Goal: Use online tool/utility: Utilize a website feature to perform a specific function

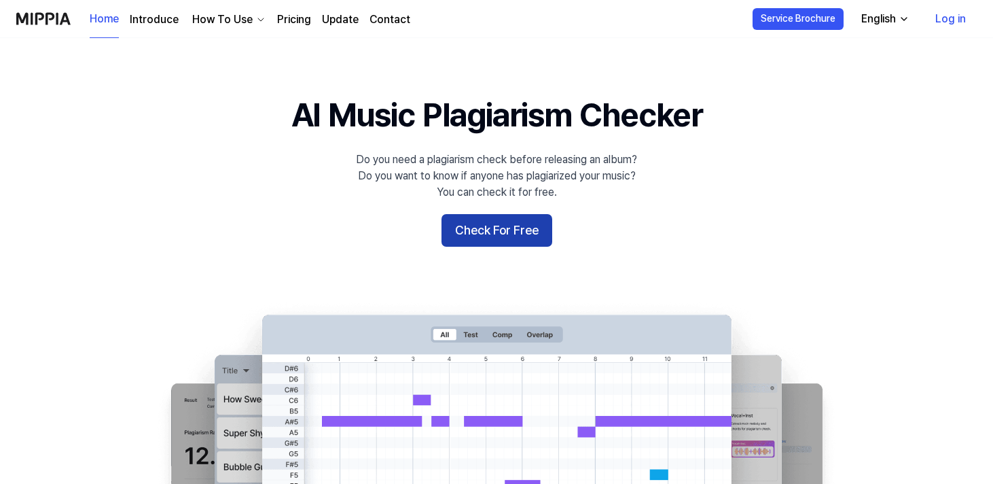
click at [501, 232] on button "Check For Free" at bounding box center [497, 230] width 111 height 33
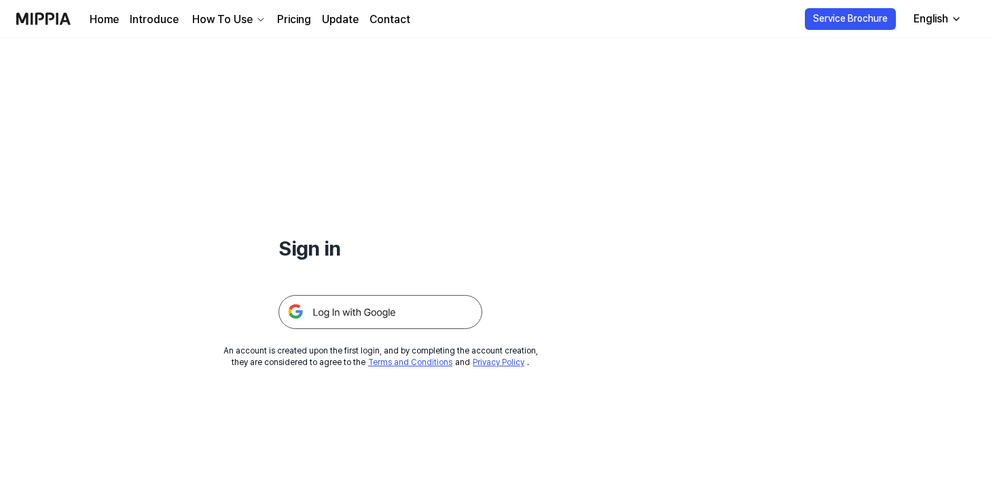
click at [381, 318] on img at bounding box center [381, 312] width 204 height 34
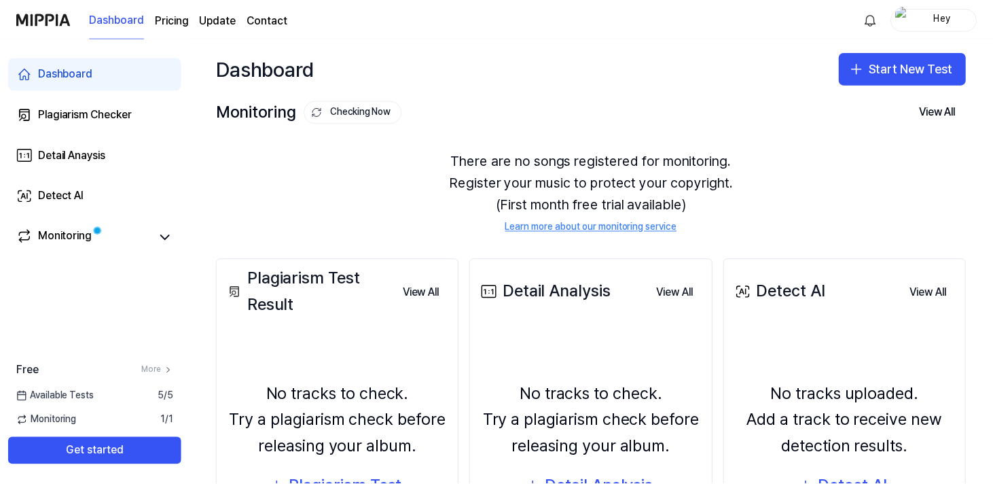
scroll to position [50, 0]
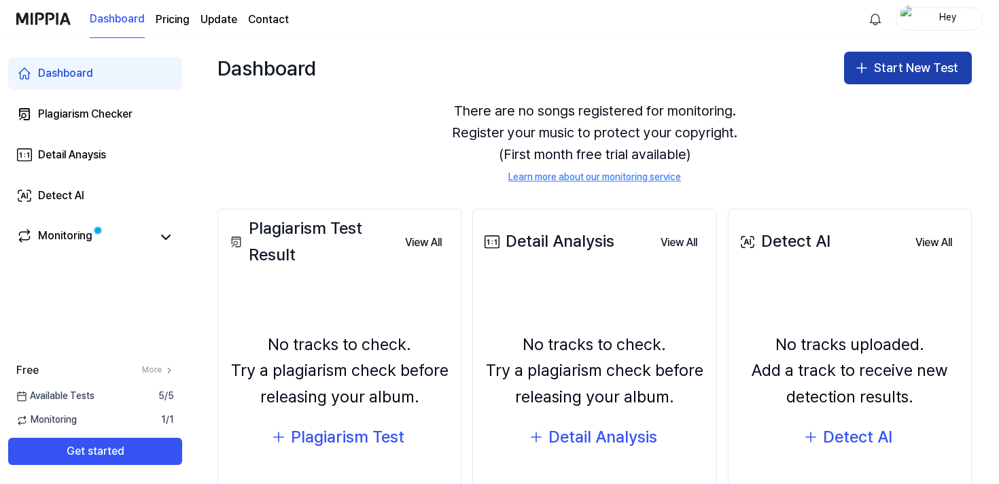
click at [921, 69] on button "Start New Test" at bounding box center [908, 68] width 128 height 33
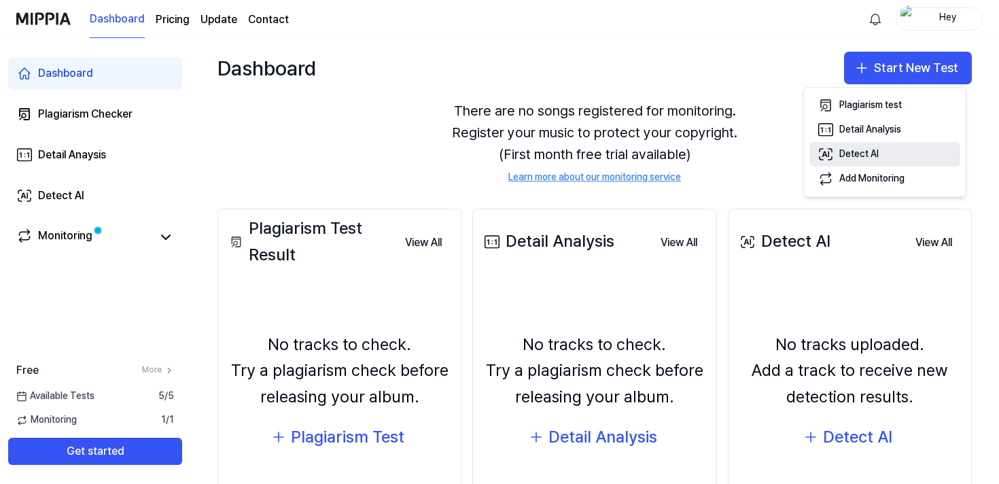
click at [857, 155] on div "Detect AI" at bounding box center [858, 154] width 39 height 14
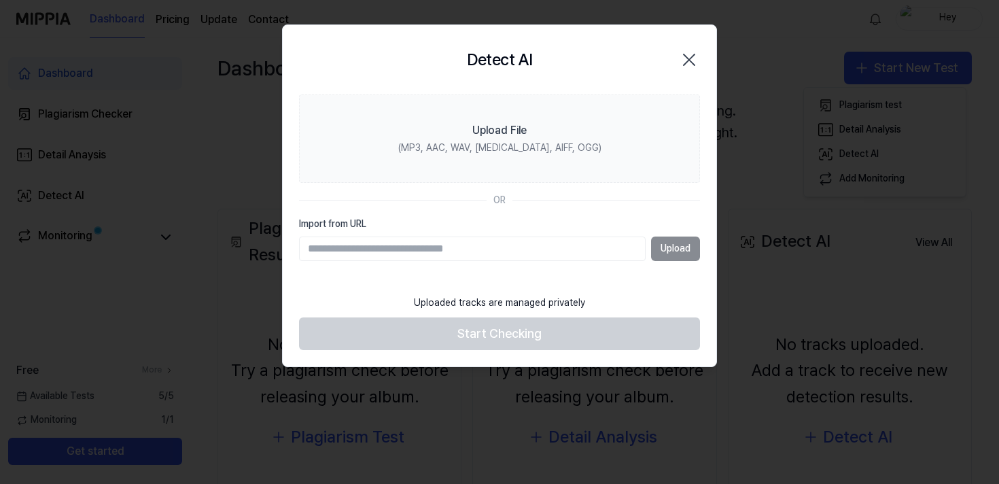
click at [669, 247] on div "Upload" at bounding box center [499, 248] width 401 height 24
click at [504, 249] on input "Import from URL" at bounding box center [472, 248] width 346 height 24
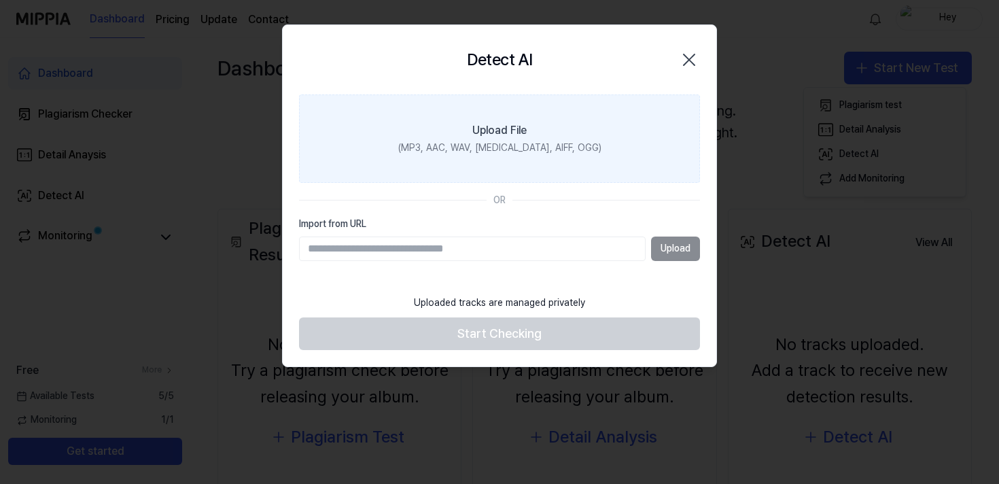
click at [497, 129] on div "Upload File" at bounding box center [499, 130] width 54 height 16
click at [0, 0] on input "Upload File (MP3, AAC, WAV, [MEDICAL_DATA], AIFF, OGG)" at bounding box center [0, 0] width 0 height 0
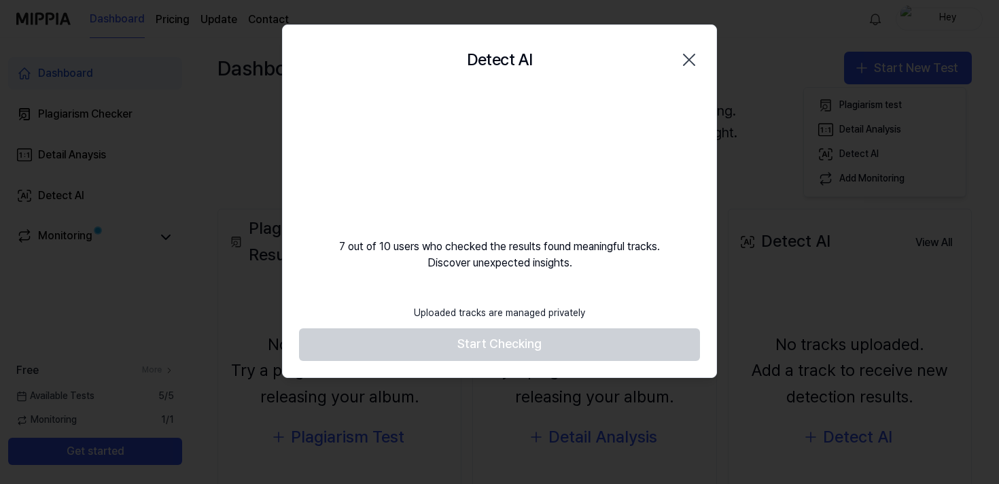
click at [482, 344] on footer "Uploaded tracks are managed privately Start Checking" at bounding box center [499, 329] width 401 height 63
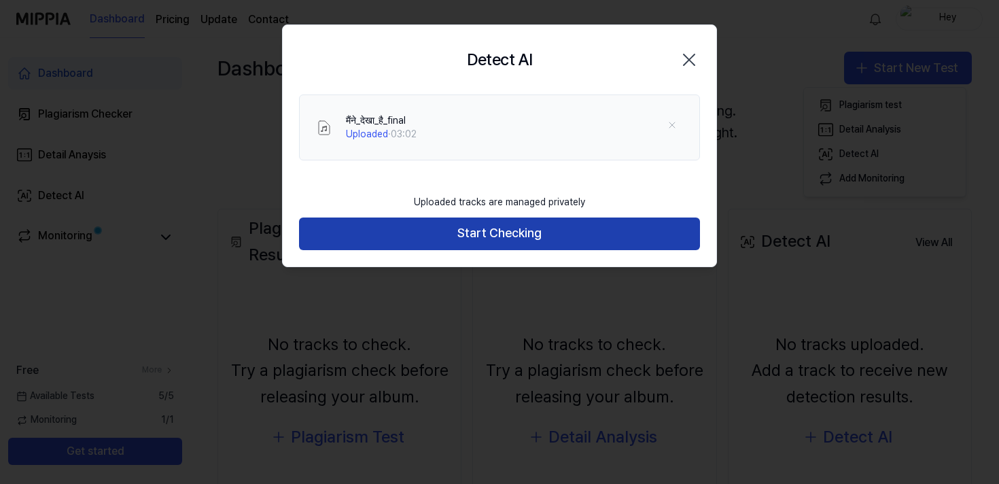
click at [491, 234] on button "Start Checking" at bounding box center [499, 233] width 401 height 33
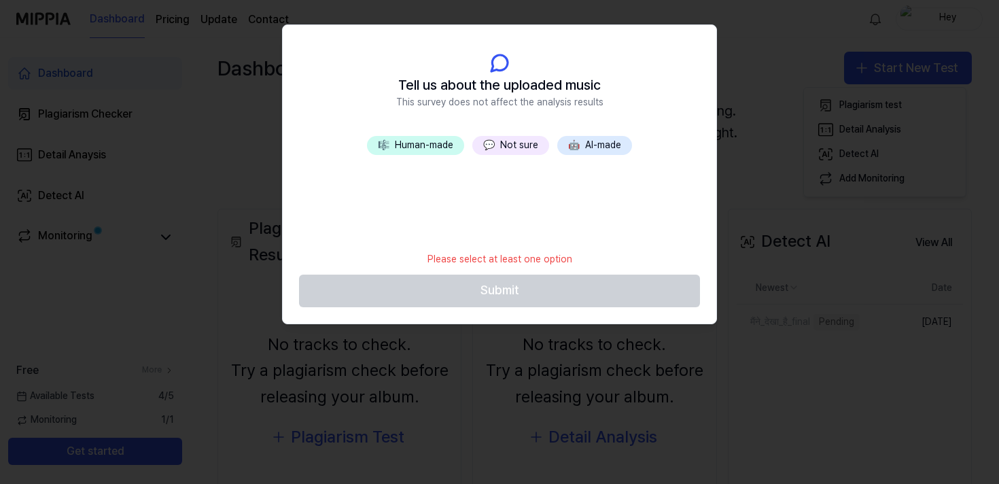
click at [429, 145] on button "🎼 Human-made" at bounding box center [415, 145] width 97 height 19
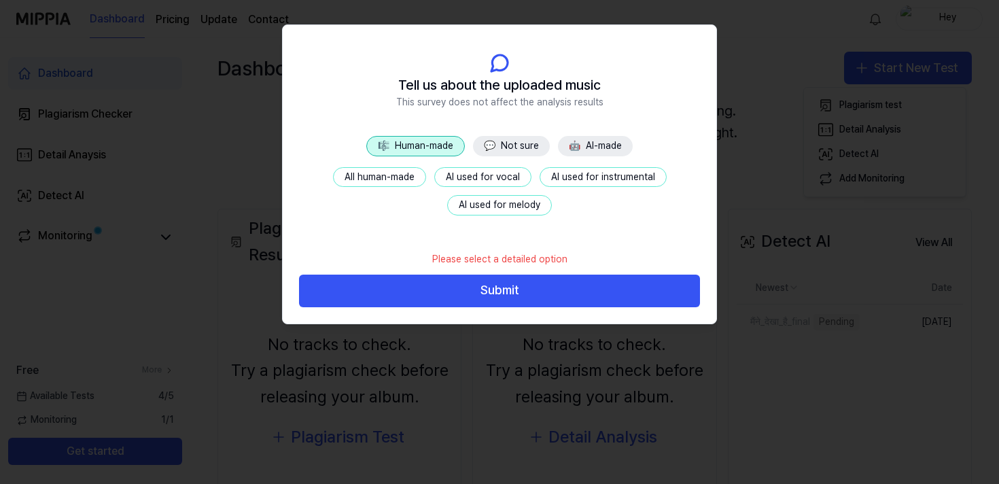
click at [591, 180] on button "AI used for instrumental" at bounding box center [602, 177] width 127 height 20
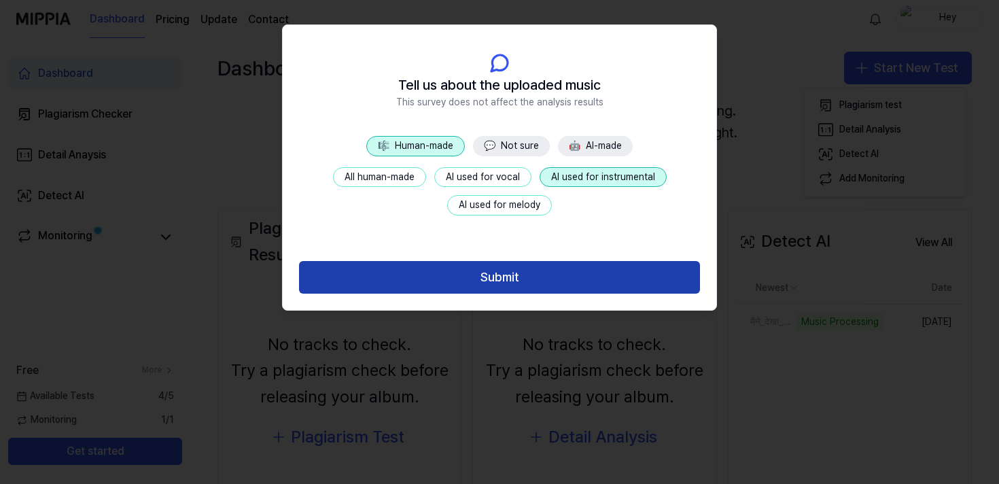
click at [512, 278] on button "Submit" at bounding box center [499, 277] width 401 height 33
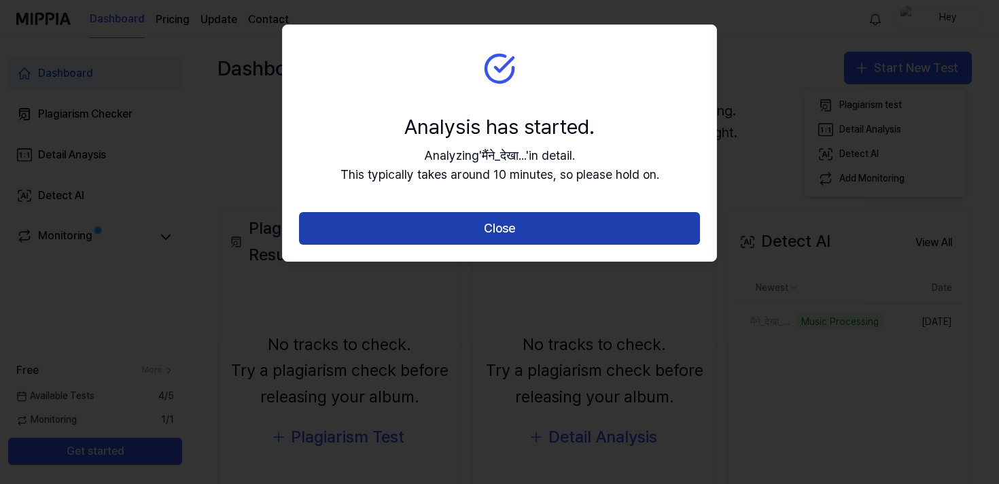
click at [475, 232] on button "Close" at bounding box center [499, 228] width 401 height 33
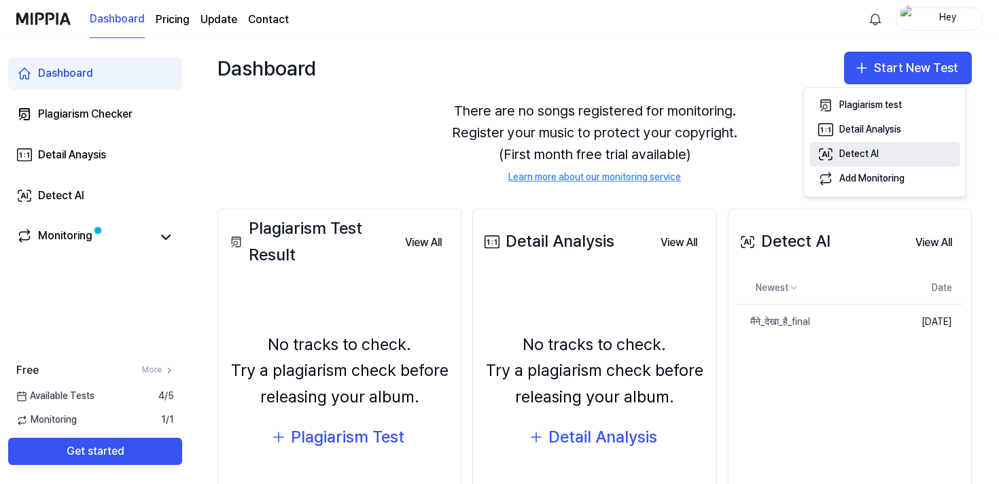
click at [849, 158] on div "Detect AI" at bounding box center [858, 154] width 39 height 14
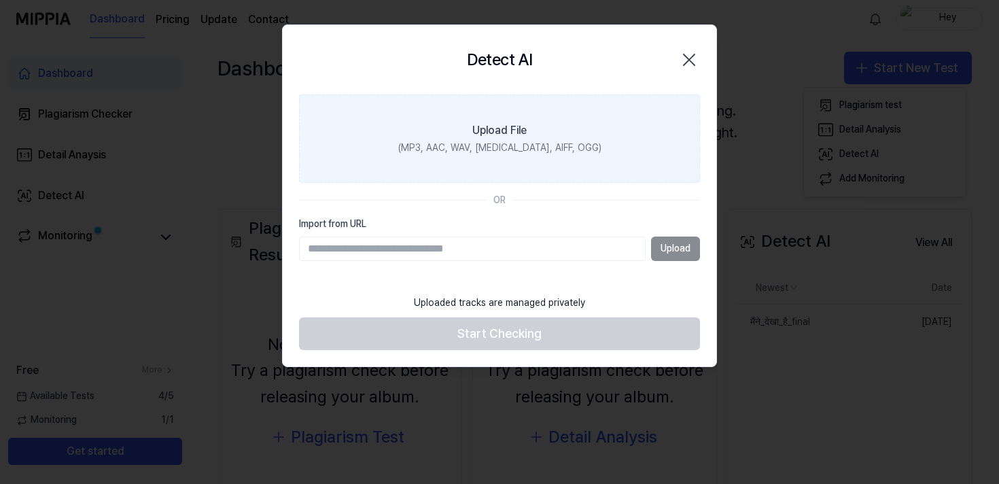
click at [503, 134] on div "Upload File" at bounding box center [499, 130] width 54 height 16
click at [0, 0] on input "Upload File (MP3, AAC, WAV, [MEDICAL_DATA], AIFF, OGG)" at bounding box center [0, 0] width 0 height 0
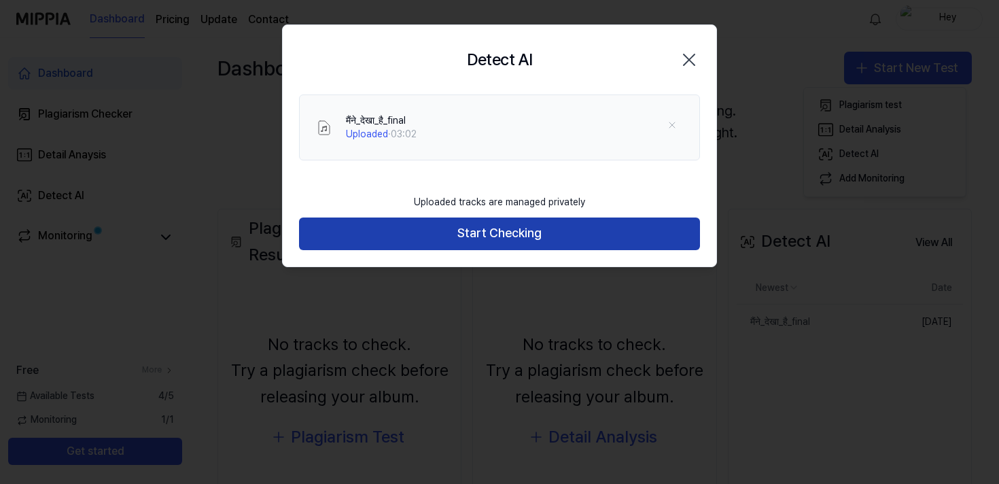
click at [490, 228] on button "Start Checking" at bounding box center [499, 233] width 401 height 33
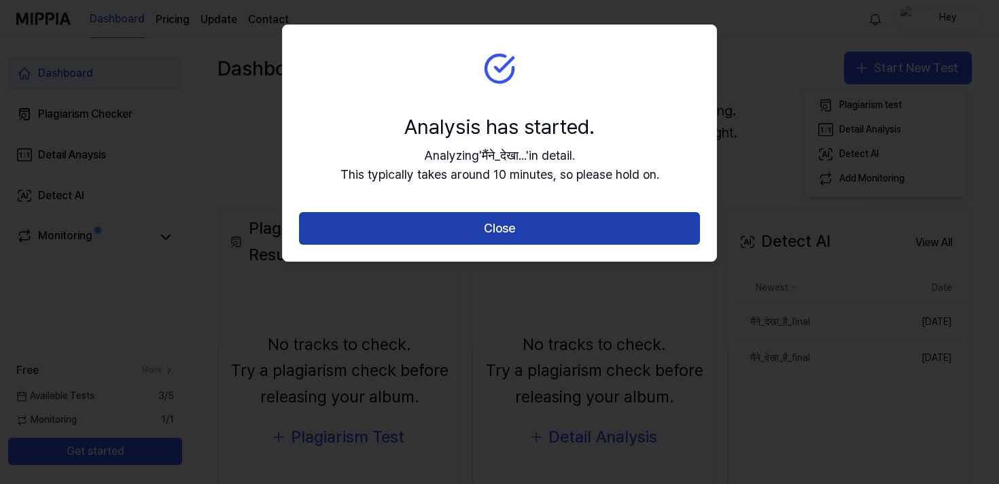
click at [554, 239] on button "Close" at bounding box center [499, 228] width 401 height 33
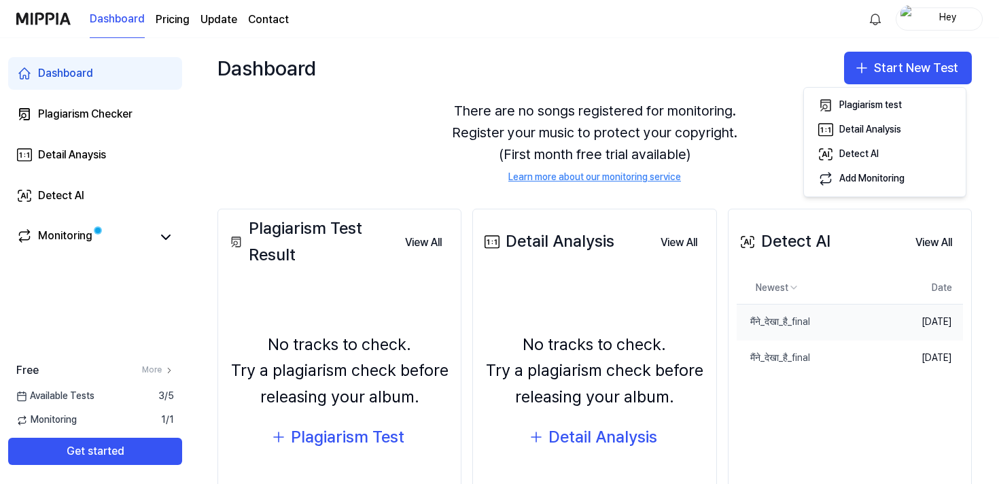
click at [927, 323] on td "[DATE]" at bounding box center [923, 322] width 79 height 36
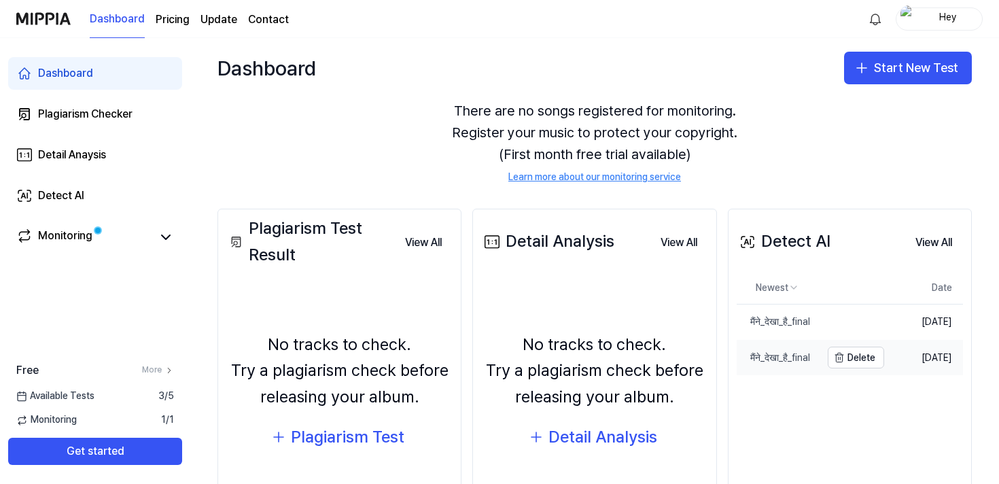
click at [767, 353] on div "मैंने_देखा_है_final" at bounding box center [772, 358] width 73 height 14
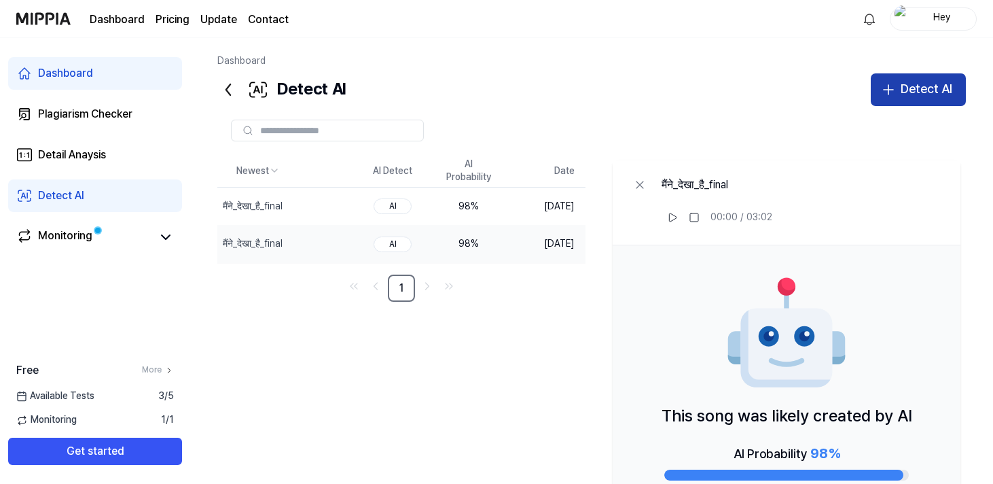
click at [904, 86] on div "Detect AI" at bounding box center [927, 89] width 52 height 20
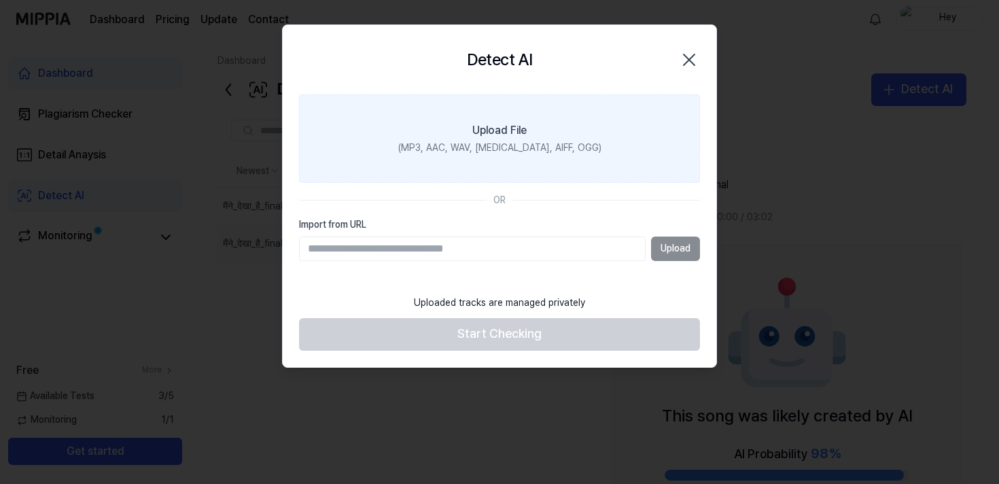
click at [493, 137] on div "Upload File" at bounding box center [499, 130] width 54 height 16
click at [0, 0] on input "Upload File (MP3, AAC, WAV, [MEDICAL_DATA], AIFF, OGG)" at bounding box center [0, 0] width 0 height 0
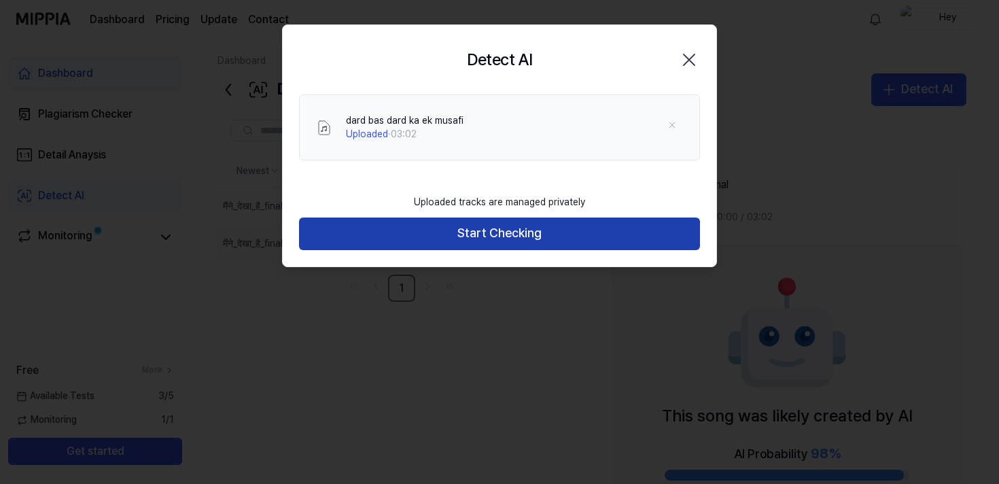
click at [505, 240] on button "Start Checking" at bounding box center [499, 233] width 401 height 33
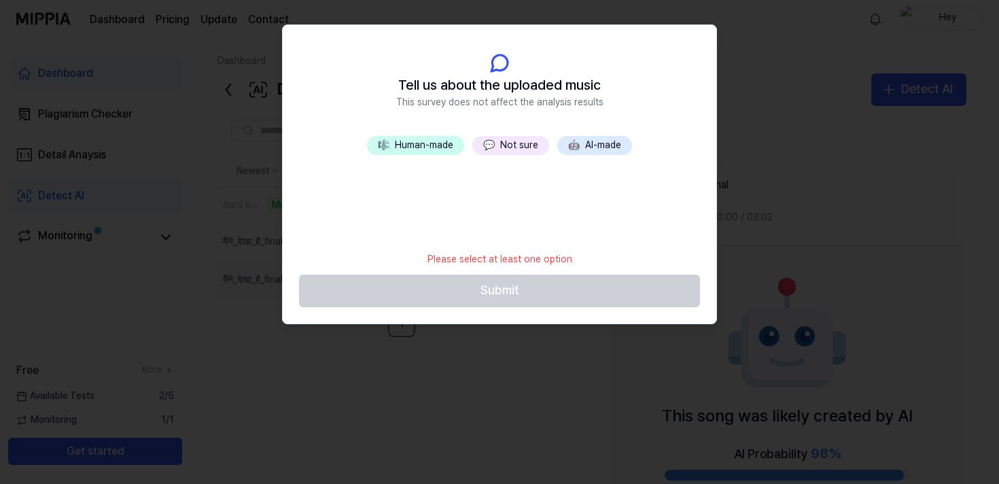
click at [431, 145] on button "🎼 Human-made" at bounding box center [415, 145] width 97 height 19
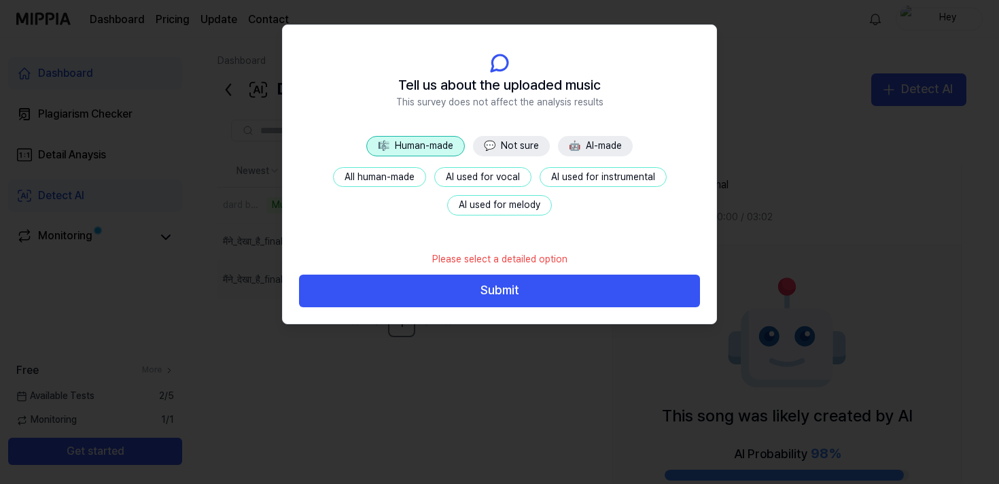
click at [391, 177] on button "All human-made" at bounding box center [379, 177] width 93 height 20
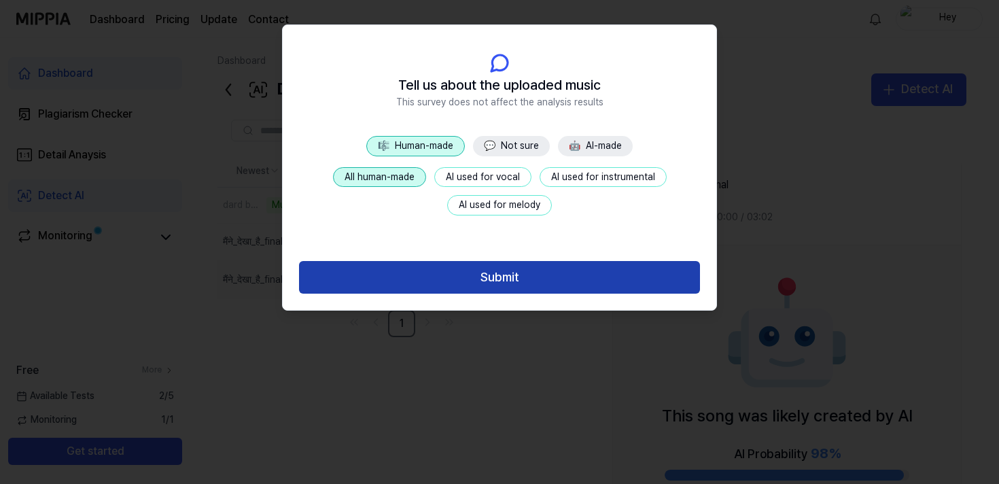
click at [463, 278] on button "Submit" at bounding box center [499, 277] width 401 height 33
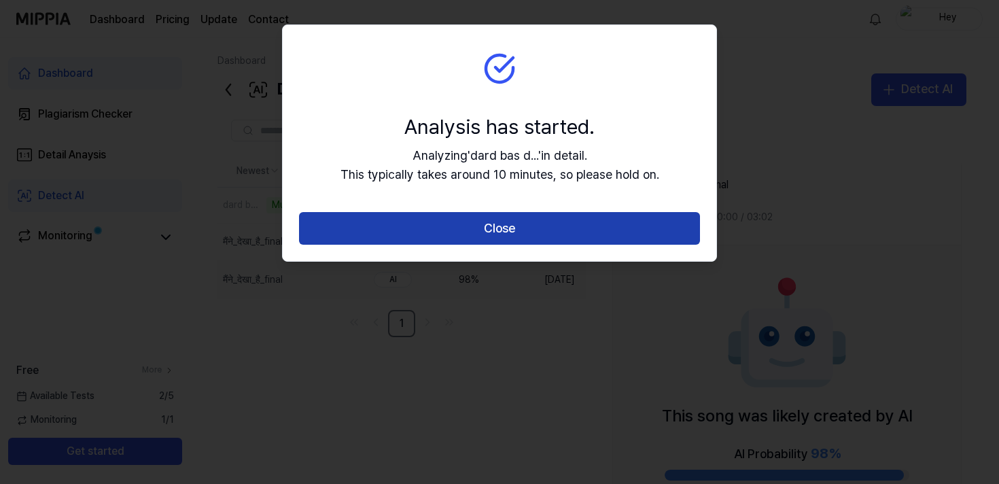
click at [518, 227] on button "Close" at bounding box center [499, 228] width 401 height 33
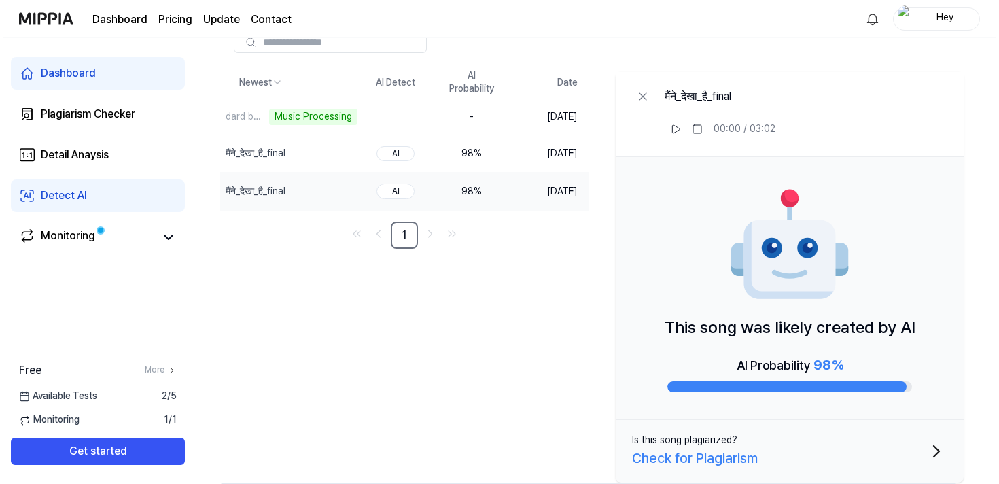
scroll to position [92, 0]
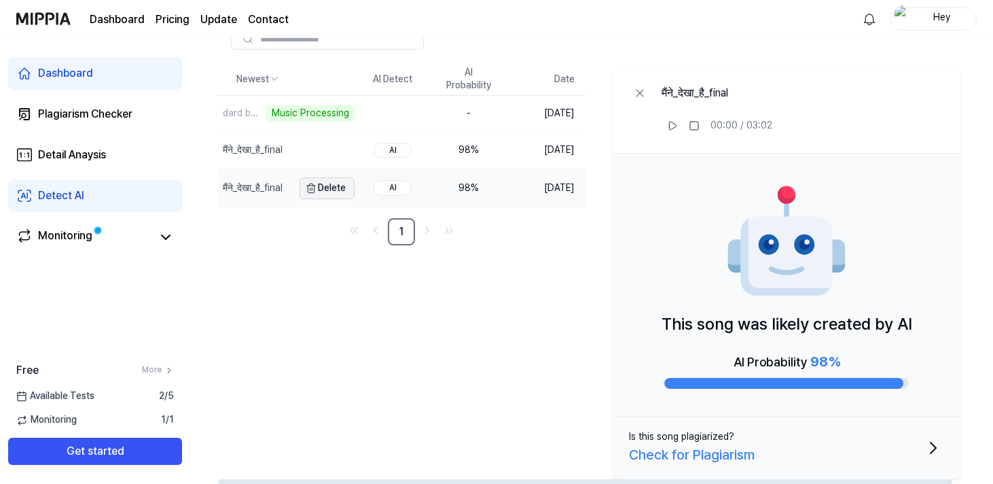
click at [332, 192] on button "Delete" at bounding box center [327, 188] width 55 height 22
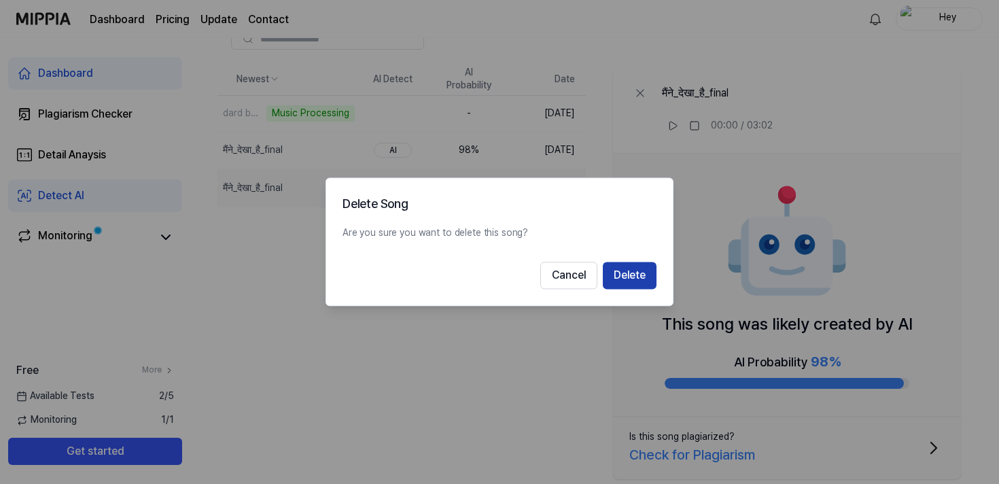
click at [626, 283] on button "Delete" at bounding box center [630, 275] width 54 height 27
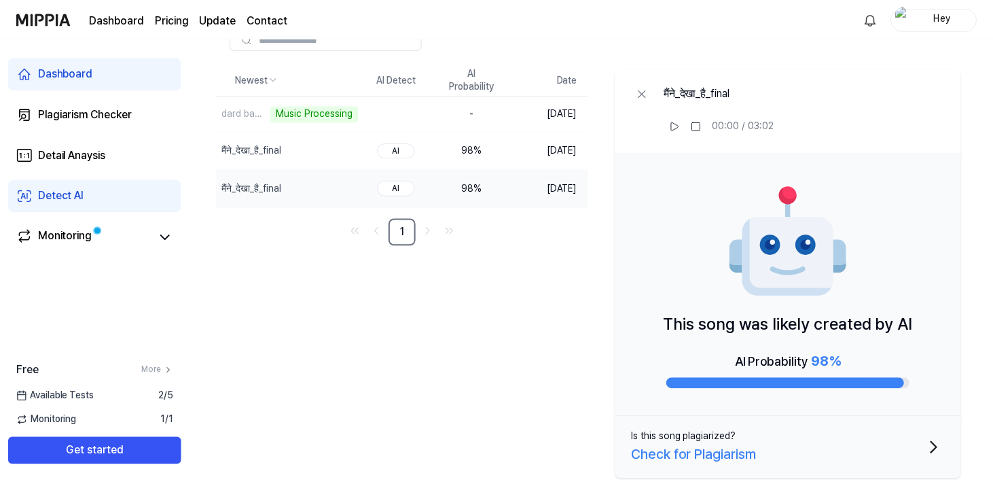
scroll to position [12, 0]
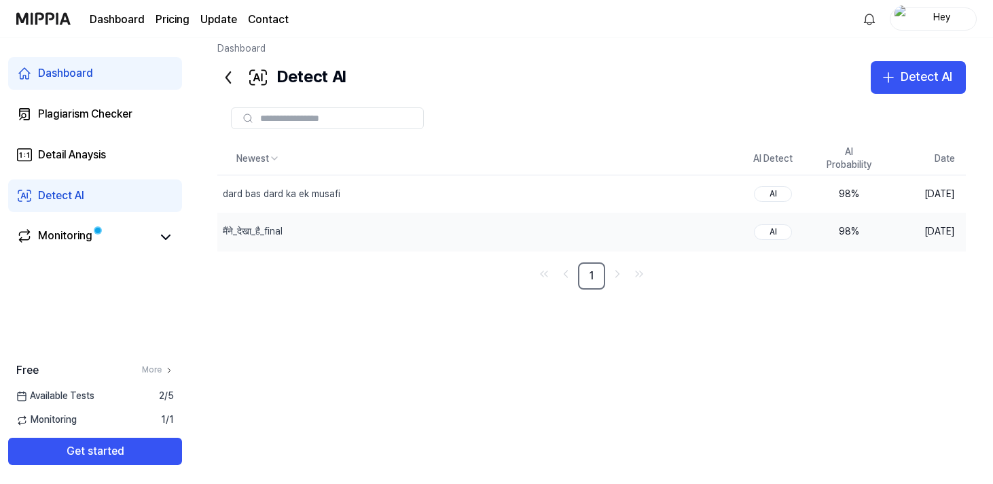
click at [826, 233] on div "98 %" at bounding box center [849, 232] width 54 height 14
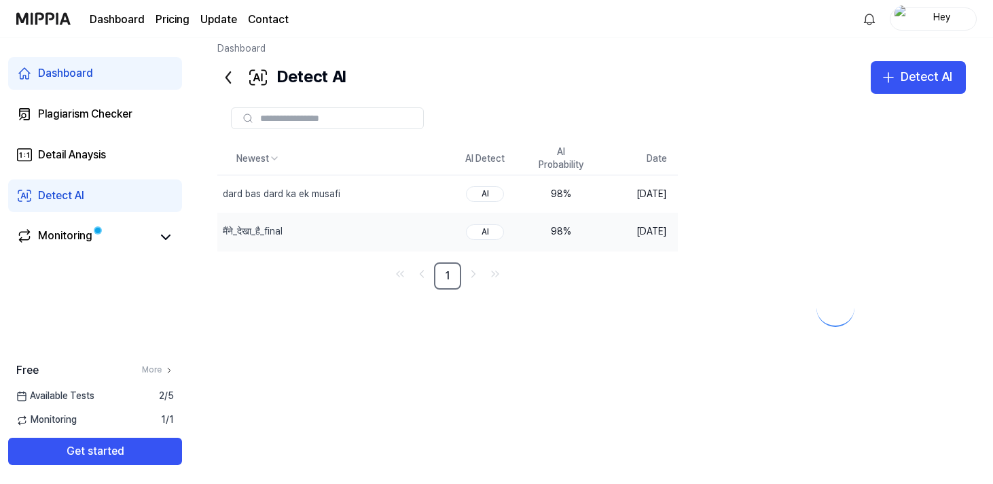
scroll to position [92, 0]
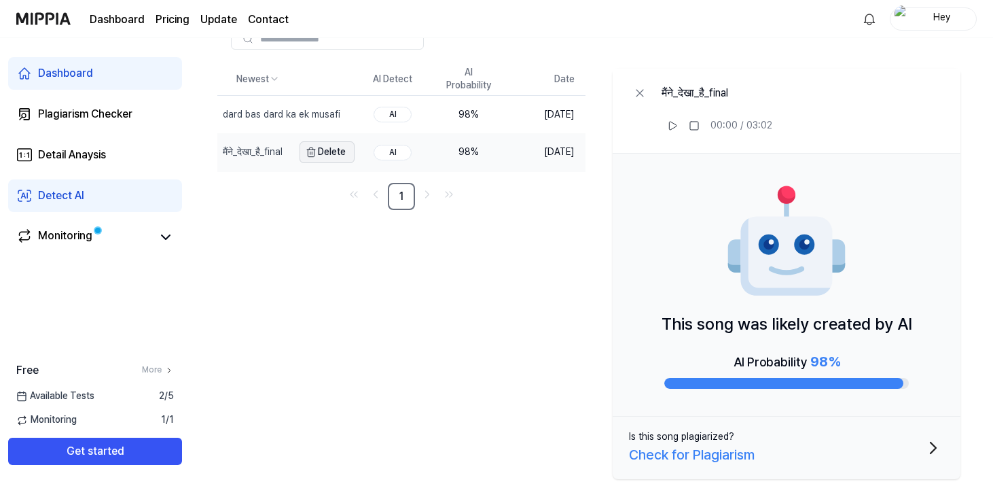
click at [342, 153] on button "Delete" at bounding box center [327, 152] width 55 height 22
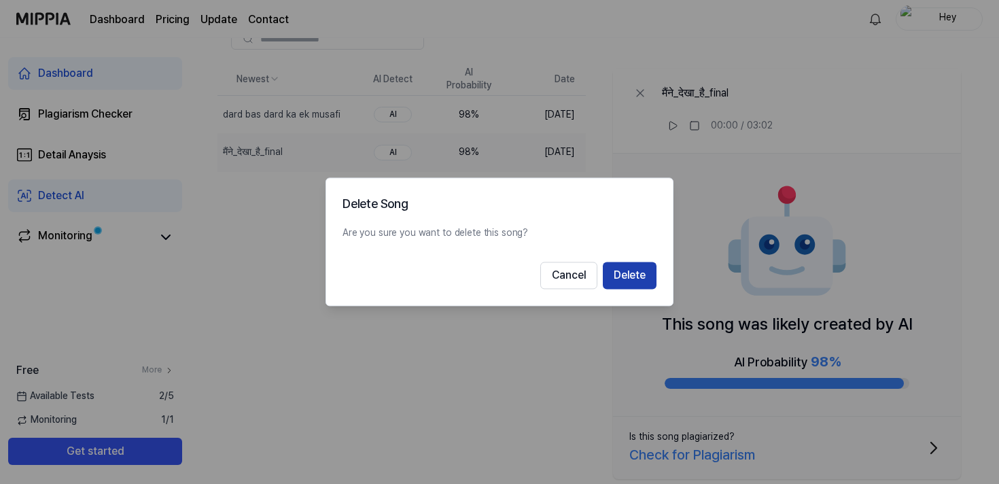
click at [637, 283] on button "Delete" at bounding box center [630, 275] width 54 height 27
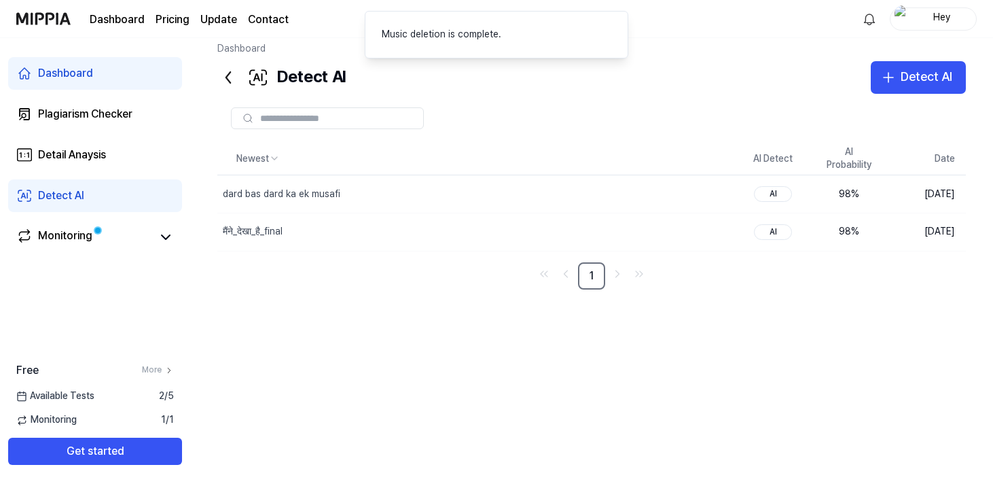
scroll to position [12, 0]
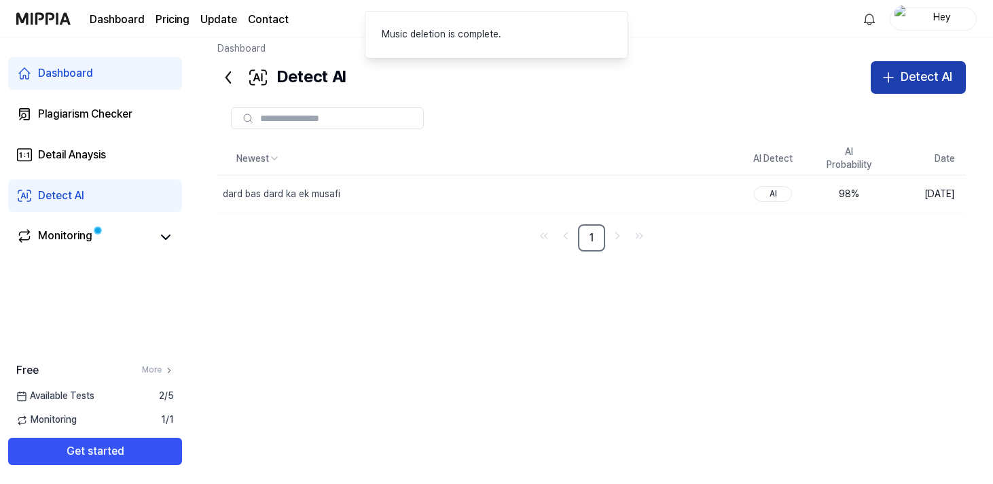
click at [919, 82] on div "Detect AI" at bounding box center [927, 77] width 52 height 20
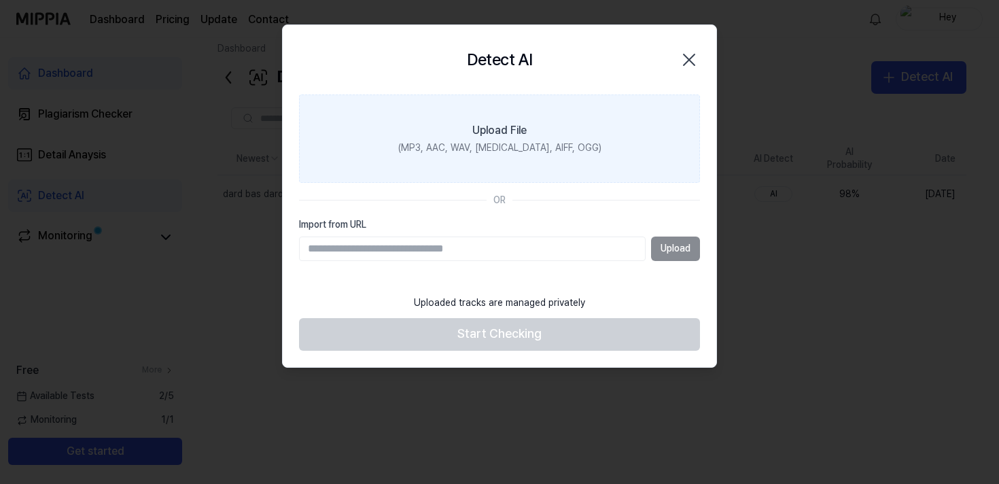
click at [488, 148] on div "(MP3, AAC, WAV, [MEDICAL_DATA], AIFF, OGG)" at bounding box center [499, 148] width 203 height 14
click at [0, 0] on input "Upload File (MP3, AAC, WAV, [MEDICAL_DATA], AIFF, OGG)" at bounding box center [0, 0] width 0 height 0
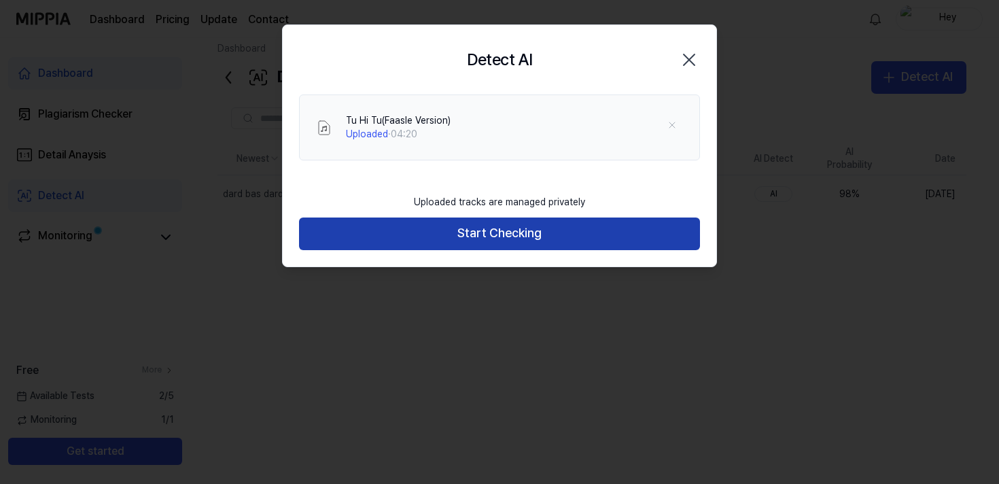
click at [478, 234] on button "Start Checking" at bounding box center [499, 233] width 401 height 33
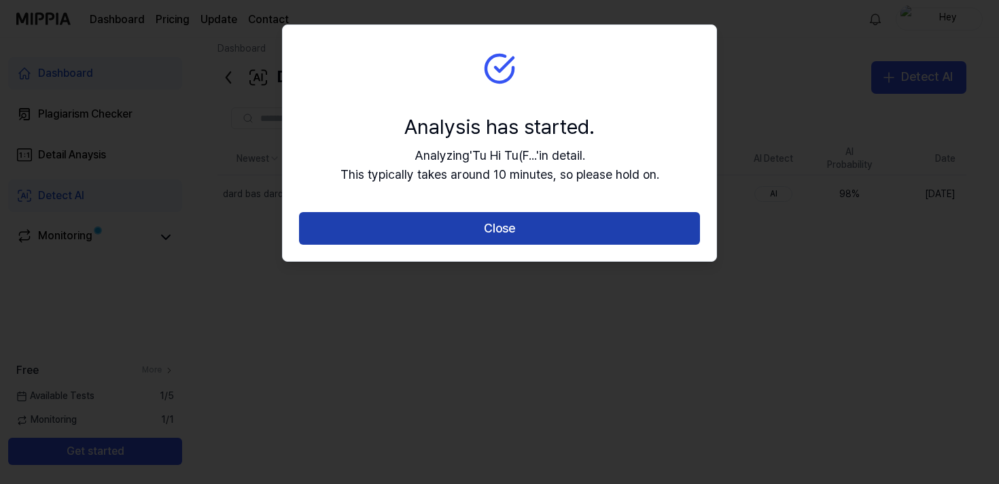
click at [512, 223] on button "Close" at bounding box center [499, 228] width 401 height 33
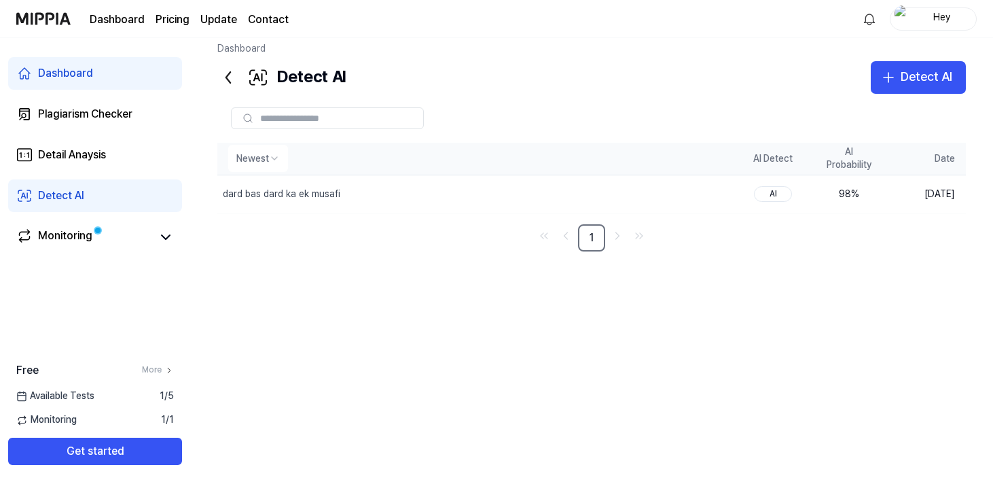
click at [269, 162] on html "Dashboard Pricing Update Contact Hey Dashboard Plagiarism Checker Detail Anaysi…" at bounding box center [496, 230] width 993 height 484
click at [412, 192] on html "Dashboard Pricing Update Contact Hey Dashboard Plagiarism Checker Detail Anaysi…" at bounding box center [499, 230] width 999 height 484
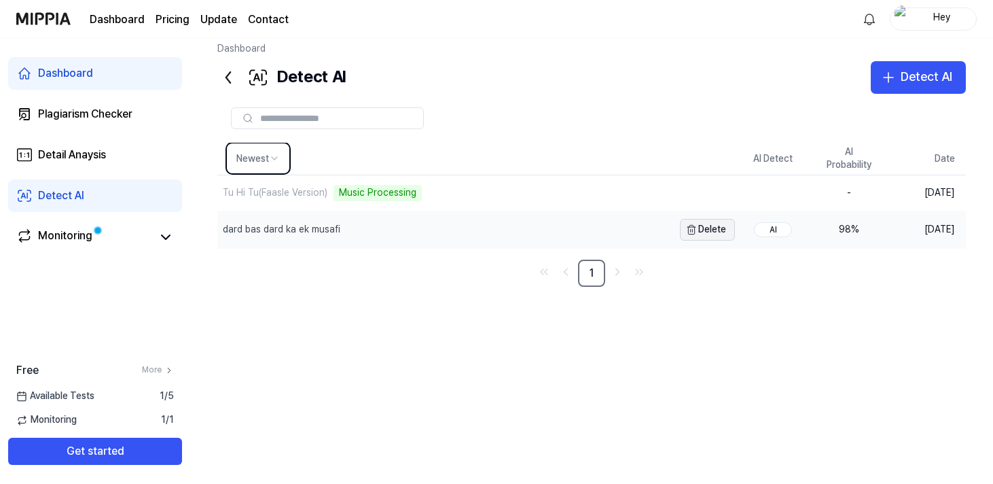
click at [709, 230] on button "Delete" at bounding box center [707, 230] width 55 height 22
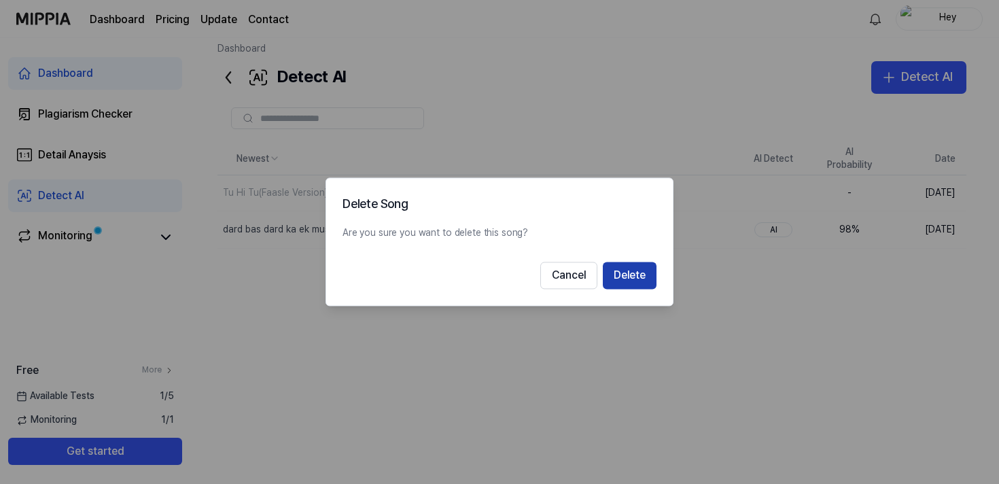
click at [634, 270] on button "Delete" at bounding box center [630, 275] width 54 height 27
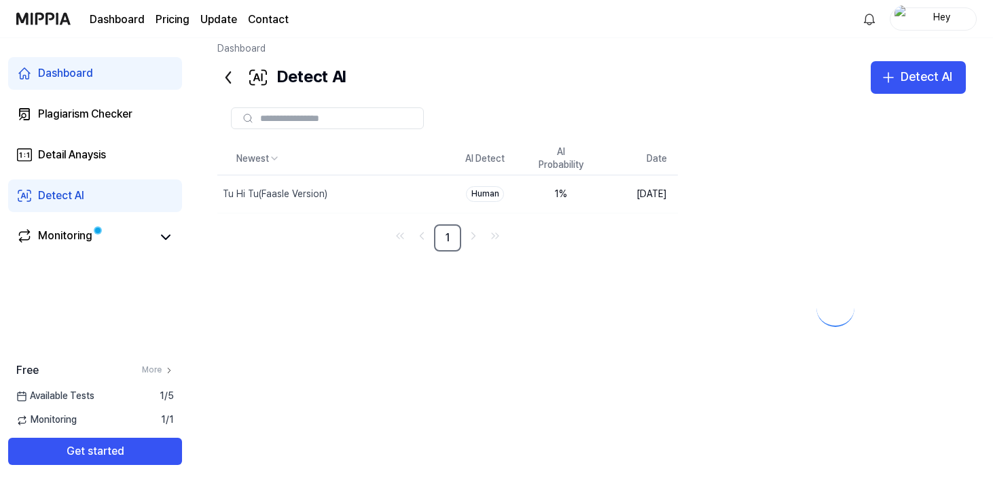
click at [230, 76] on icon at bounding box center [228, 78] width 22 height 22
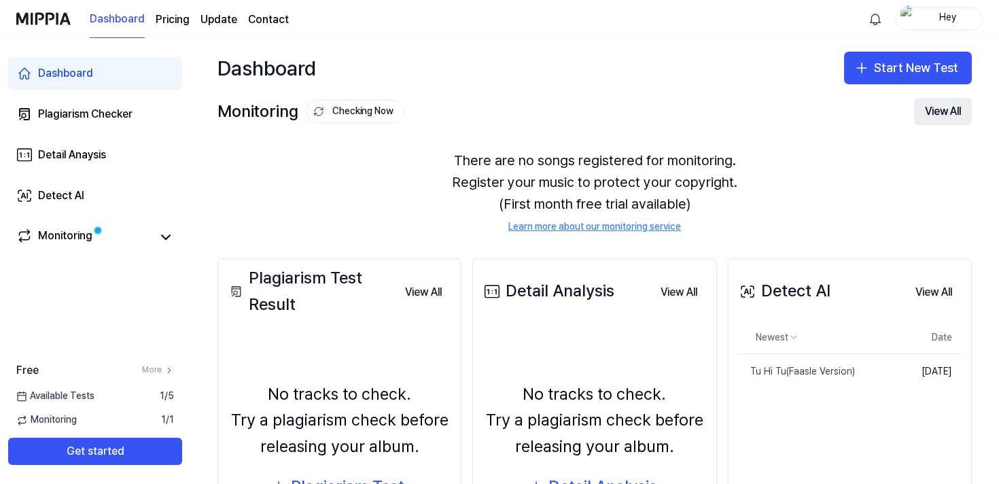
click at [939, 105] on button "View All" at bounding box center [943, 111] width 58 height 27
